Goal: Information Seeking & Learning: Learn about a topic

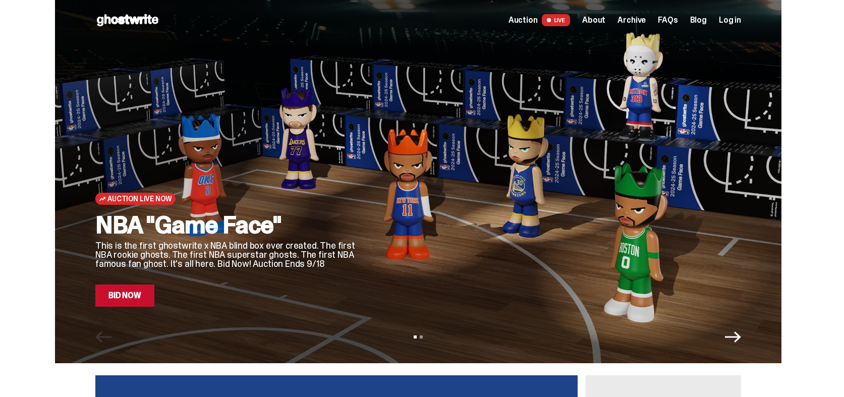
click at [538, 17] on span "Auction" at bounding box center [522, 20] width 29 height 8
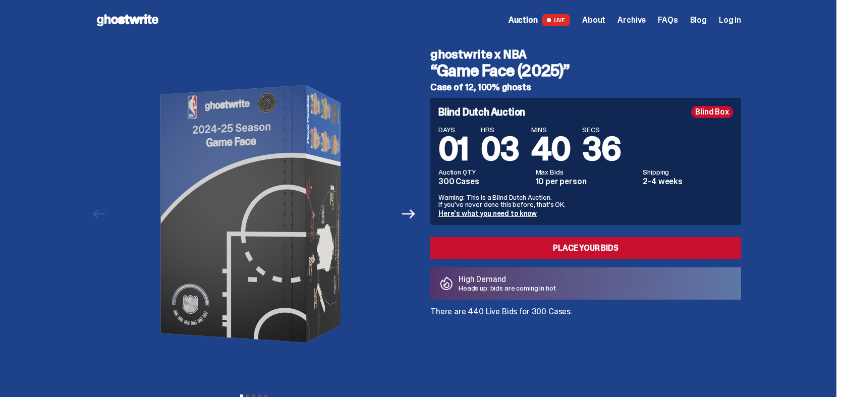
click at [525, 18] on span "Auction" at bounding box center [522, 20] width 29 height 8
click at [603, 22] on span "About" at bounding box center [593, 20] width 23 height 8
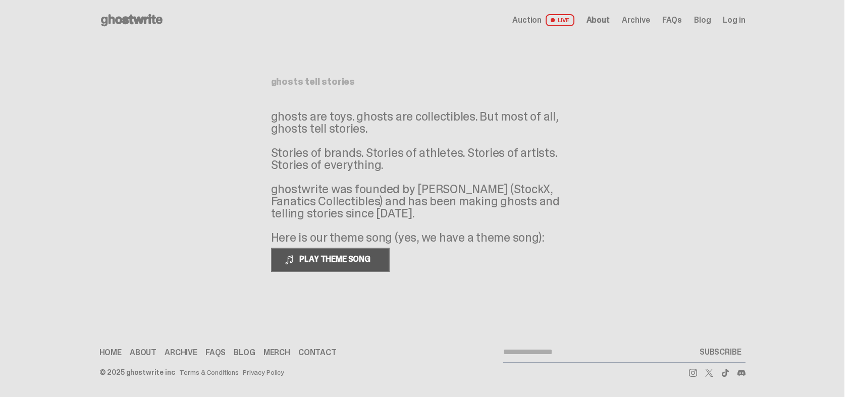
click at [333, 259] on span "PLAY THEME SONG" at bounding box center [335, 259] width 81 height 11
drag, startPoint x: 511, startPoint y: 189, endPoint x: 475, endPoint y: 188, distance: 35.8
click at [475, 188] on p "ghosts are toys. ghosts are collectibles. But most of all, ghosts tell stories.…" at bounding box center [422, 176] width 303 height 133
copy p "StockX"
